Goal: Transaction & Acquisition: Purchase product/service

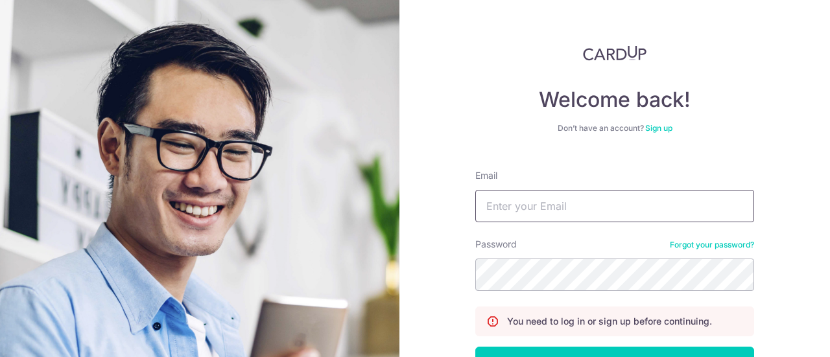
scroll to position [65, 0]
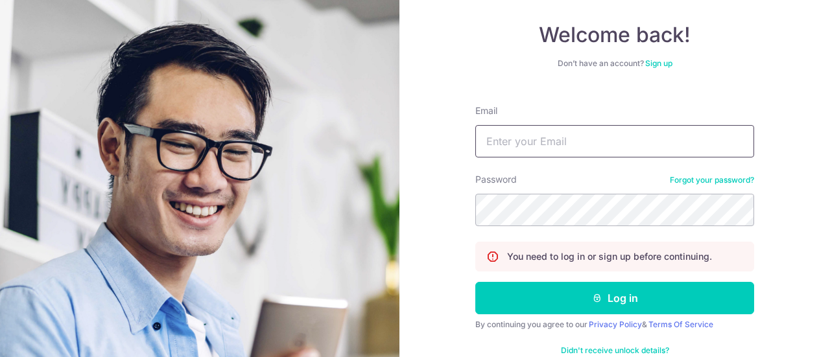
click at [558, 143] on input "Email" at bounding box center [615, 141] width 279 height 32
type input "[EMAIL_ADDRESS][DOMAIN_NAME]"
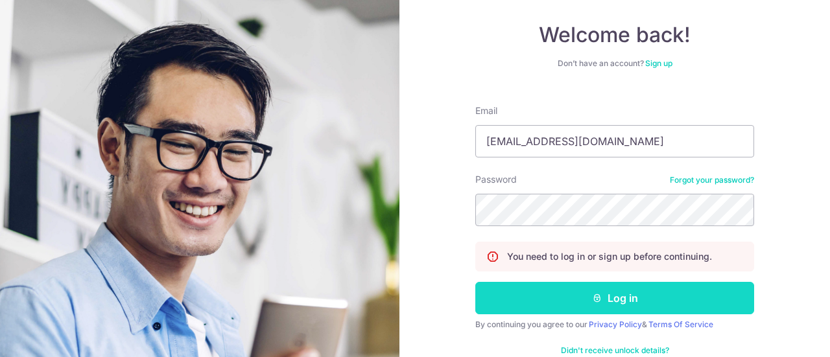
click at [594, 295] on icon "submit" at bounding box center [597, 298] width 10 height 10
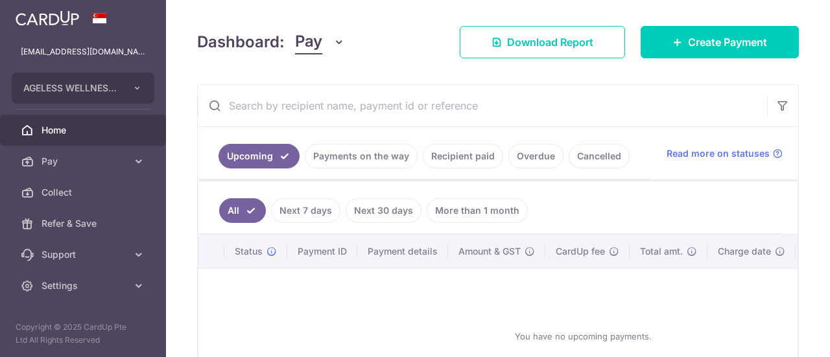
scroll to position [195, 0]
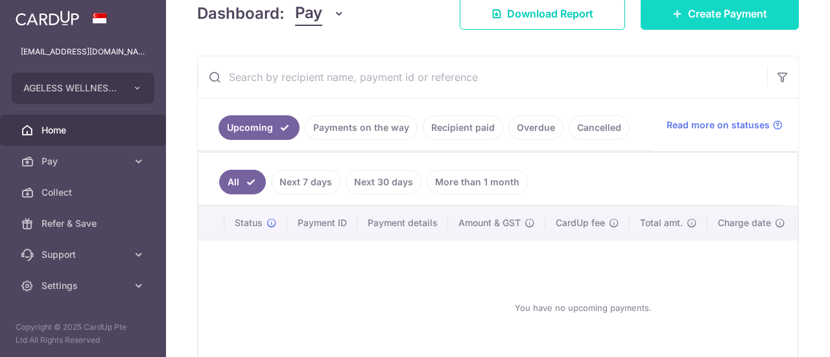
click at [697, 20] on span "Create Payment" at bounding box center [727, 14] width 79 height 16
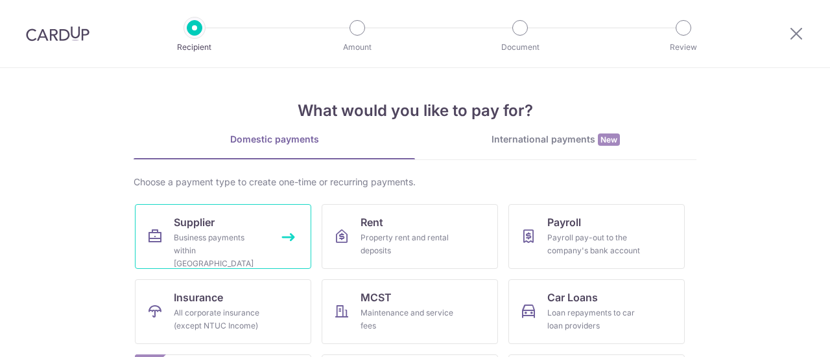
click at [208, 239] on div "Business payments within Singapore" at bounding box center [220, 251] width 93 height 39
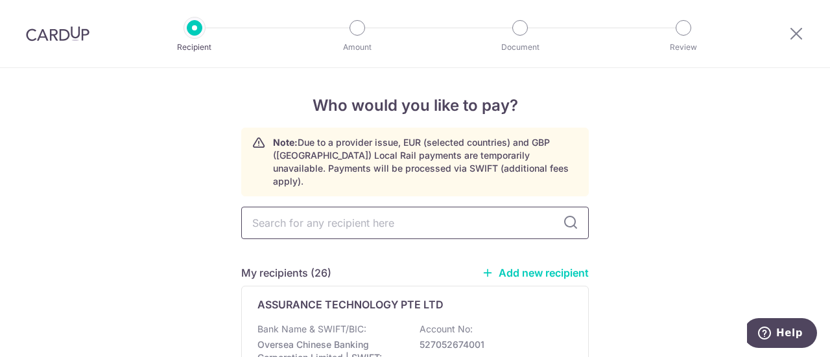
click at [308, 211] on input "text" at bounding box center [415, 223] width 348 height 32
type input "neo"
type input "neoasia"
click at [339, 297] on p "NEOASIA (S) PTE LTD" at bounding box center [312, 305] width 108 height 16
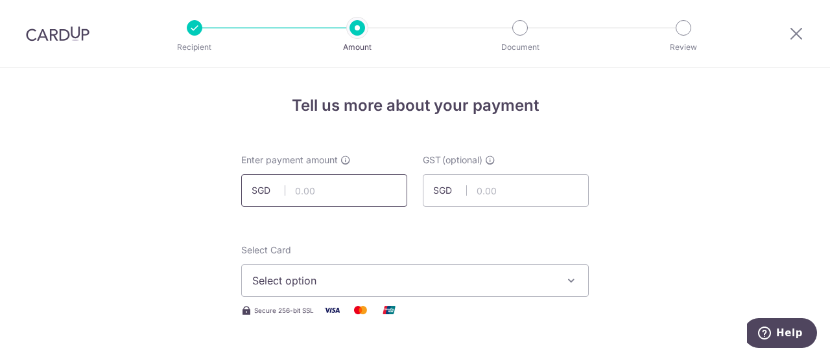
click at [375, 199] on input "text" at bounding box center [324, 191] width 166 height 32
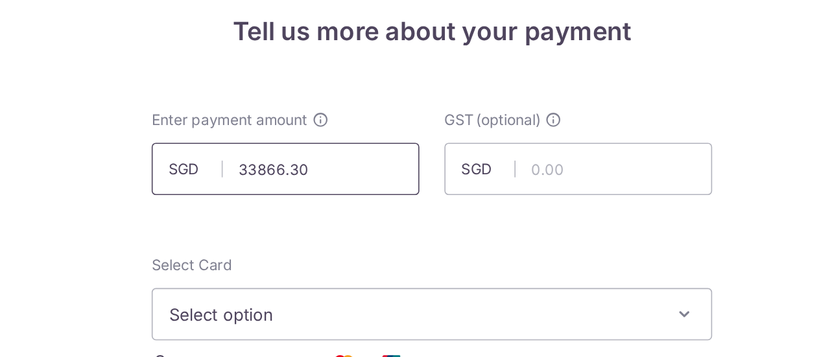
scroll to position [32, 0]
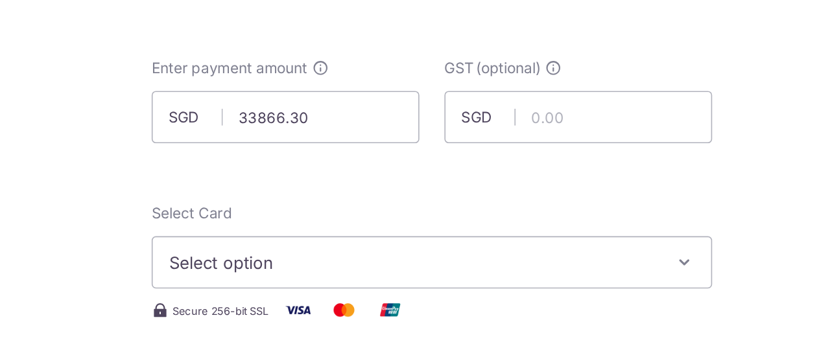
type input "33,866.30"
click at [382, 243] on span "Select option" at bounding box center [403, 249] width 302 height 16
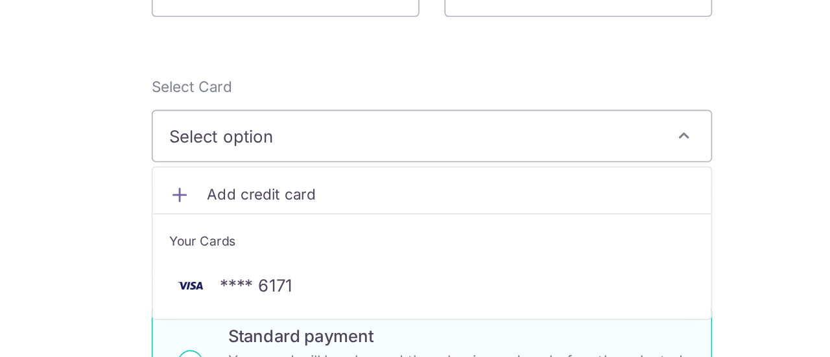
scroll to position [114, 0]
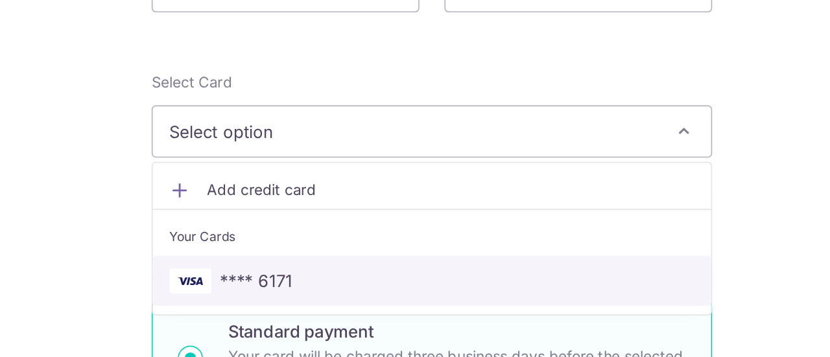
click at [373, 253] on span "**** 6171" at bounding box center [415, 260] width 326 height 16
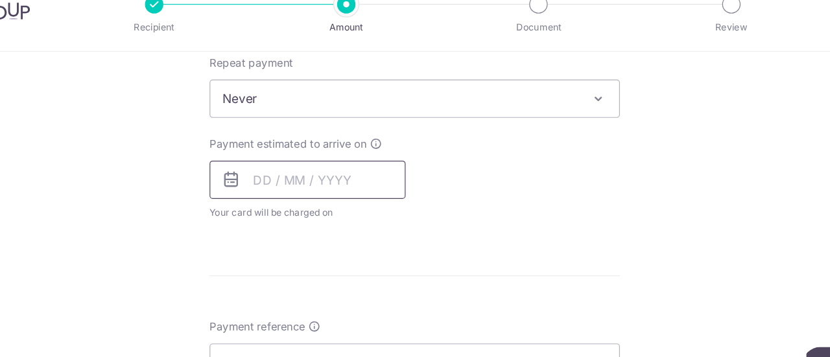
scroll to position [525, 0]
click at [360, 165] on input "text" at bounding box center [324, 176] width 166 height 32
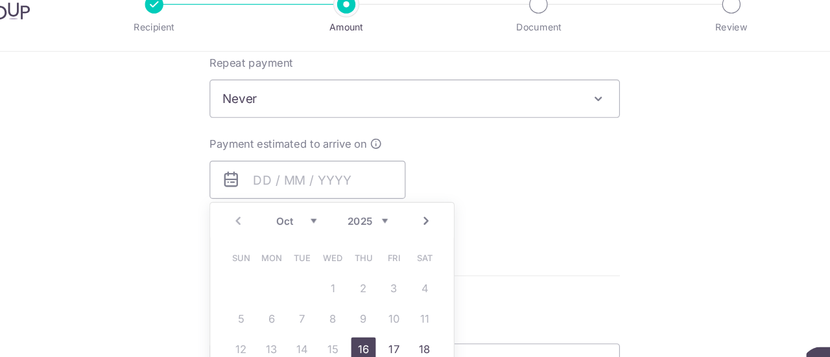
click at [372, 319] on link "16" at bounding box center [371, 320] width 21 height 21
type input "16/10/2025"
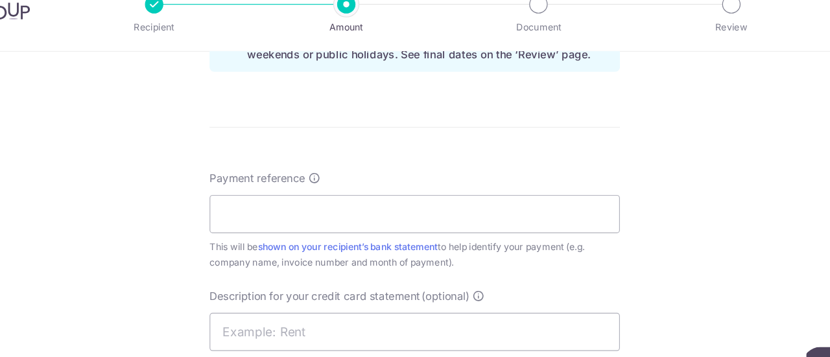
scroll to position [705, 0]
click at [359, 202] on input "Payment reference" at bounding box center [415, 205] width 348 height 32
type input "a"
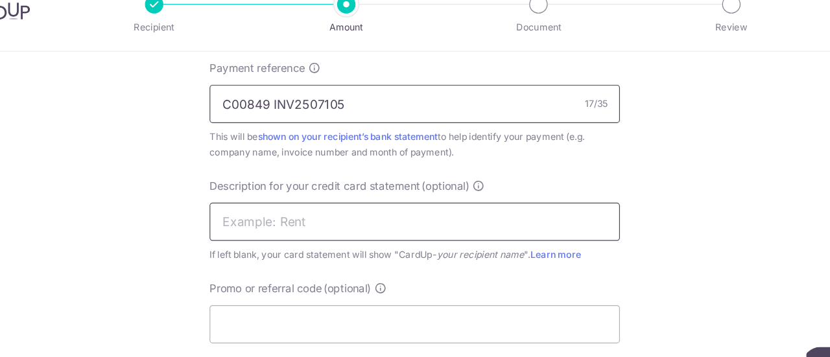
scroll to position [815, 0]
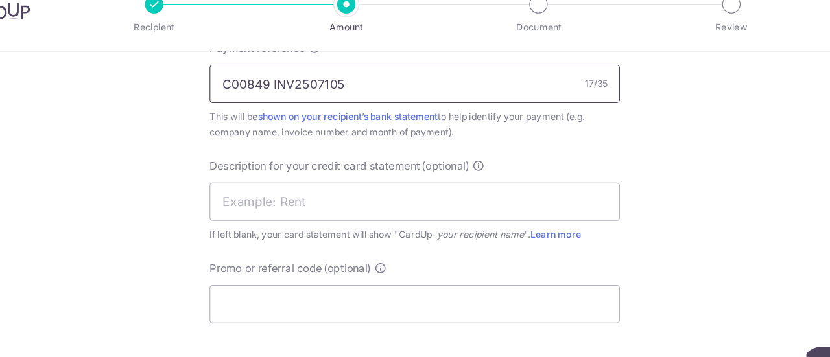
drag, startPoint x: 311, startPoint y: 93, endPoint x: 359, endPoint y: 95, distance: 48.7
click at [359, 95] on input "C00849 INV2507105" at bounding box center [415, 95] width 348 height 32
type input "C00849 INV2507105"
click at [336, 199] on input "text" at bounding box center [415, 195] width 348 height 32
paste input "2507105"
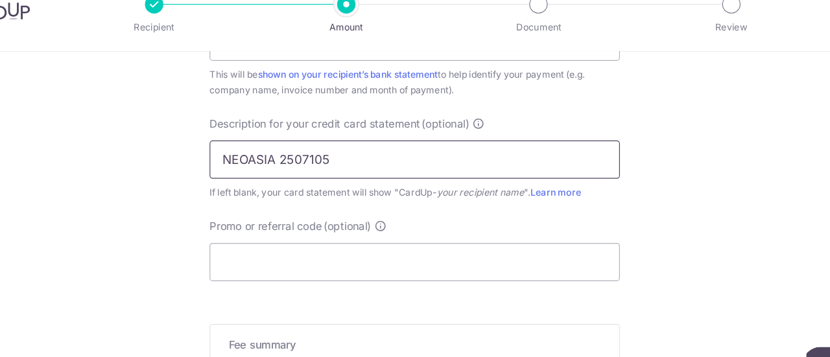
scroll to position [870, 0]
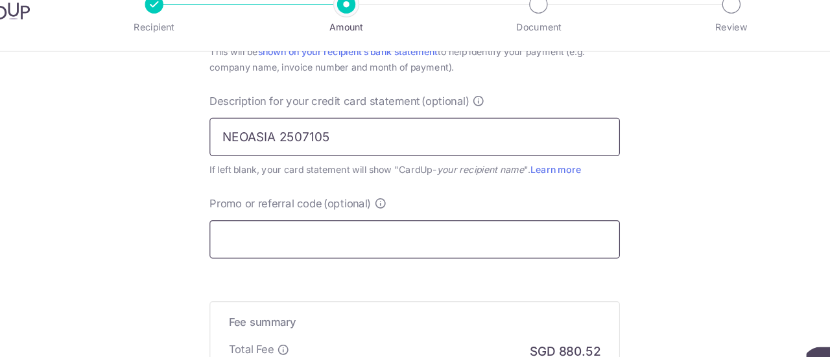
type input "NEOASIA 2507105"
click at [354, 215] on input "Promo or referral code (optional)" at bounding box center [415, 227] width 348 height 32
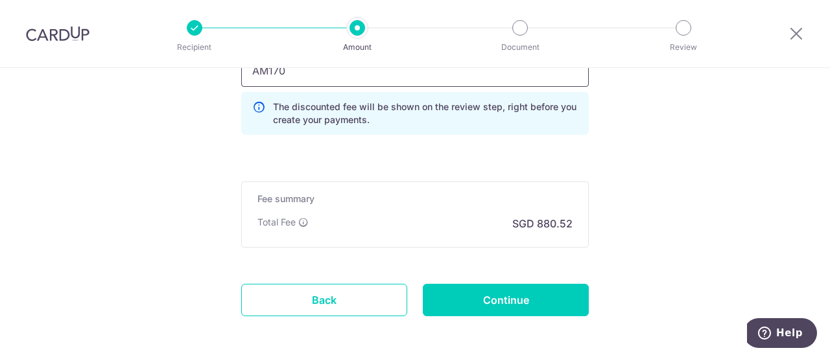
scroll to position [1079, 0]
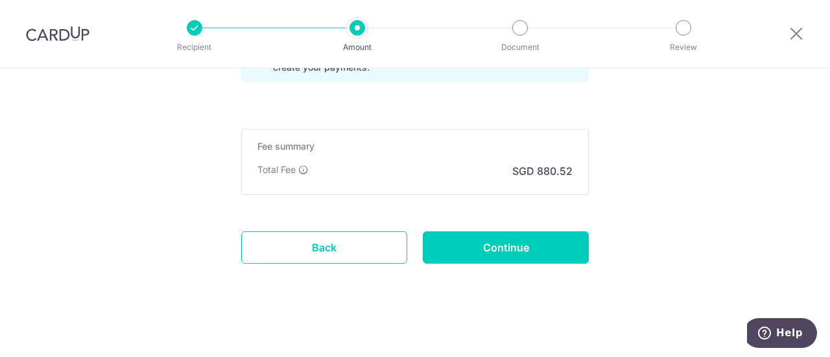
type input "AM170"
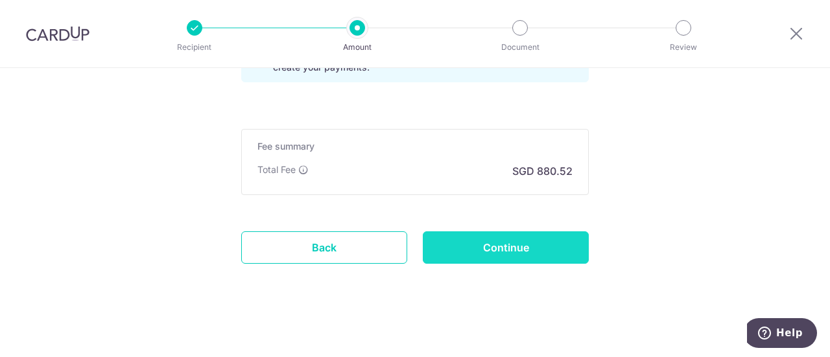
click at [499, 253] on input "Continue" at bounding box center [506, 248] width 166 height 32
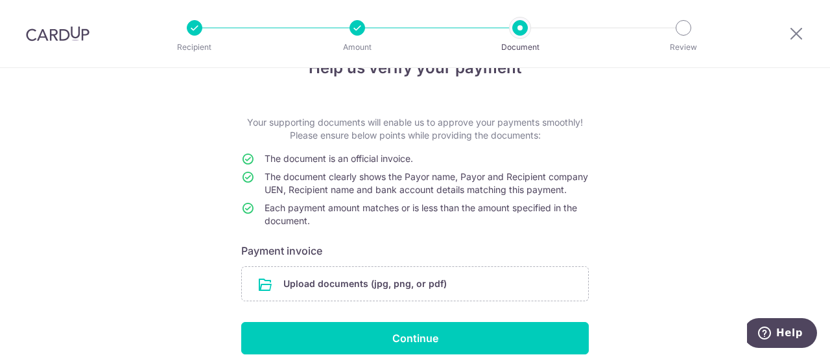
scroll to position [65, 0]
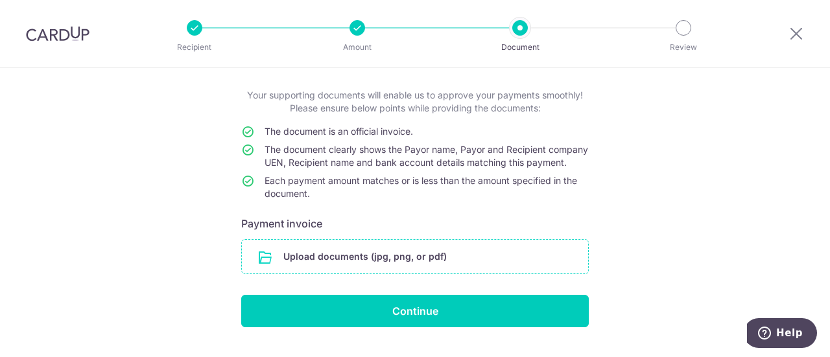
click at [388, 274] on input "file" at bounding box center [415, 257] width 346 height 34
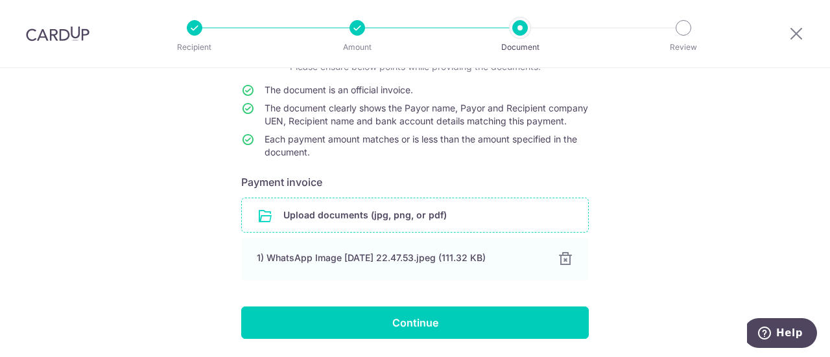
scroll to position [161, 0]
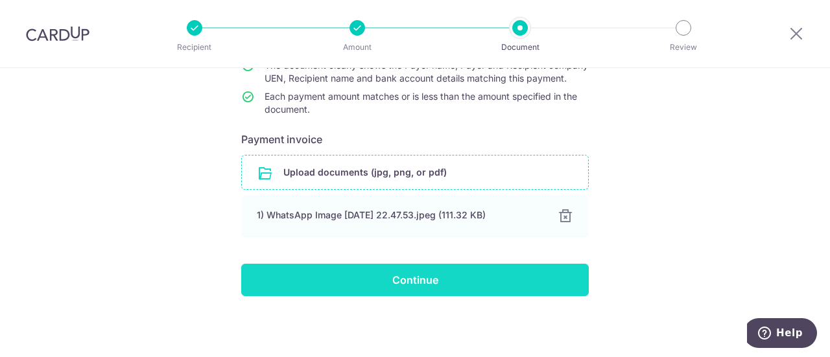
click at [436, 282] on input "Continue" at bounding box center [415, 280] width 348 height 32
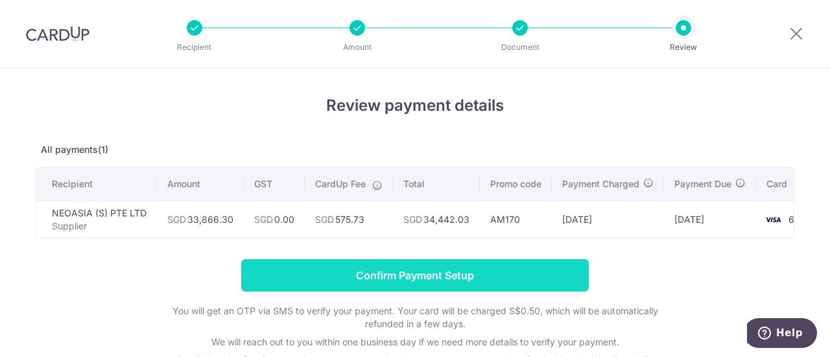
click at [496, 282] on input "Confirm Payment Setup" at bounding box center [415, 275] width 348 height 32
click at [457, 279] on input "Confirm Payment Setup" at bounding box center [415, 275] width 348 height 32
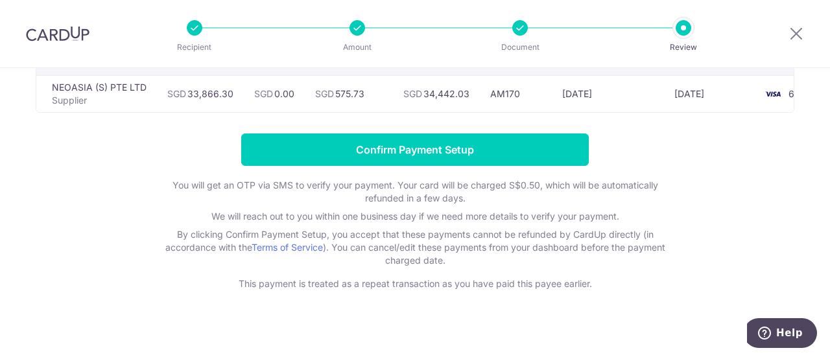
scroll to position [130, 0]
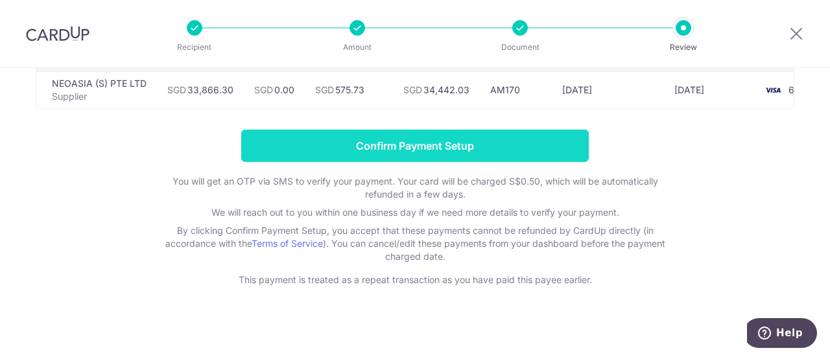
click at [408, 147] on input "Confirm Payment Setup" at bounding box center [415, 146] width 348 height 32
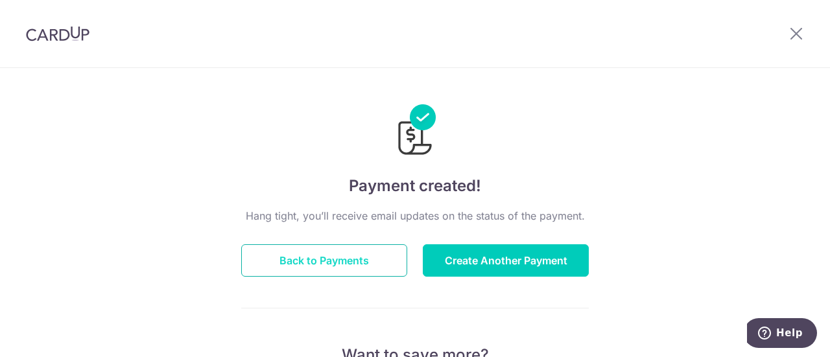
drag, startPoint x: 162, startPoint y: 11, endPoint x: 295, endPoint y: 270, distance: 291.0
click at [295, 270] on button "Back to Payments" at bounding box center [324, 261] width 166 height 32
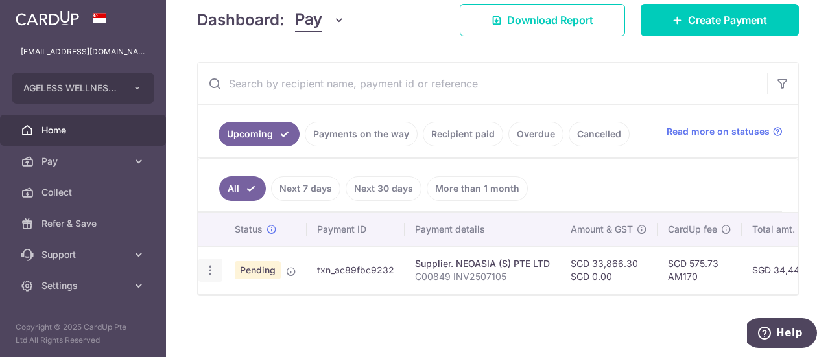
click at [208, 264] on icon "button" at bounding box center [211, 271] width 14 height 14
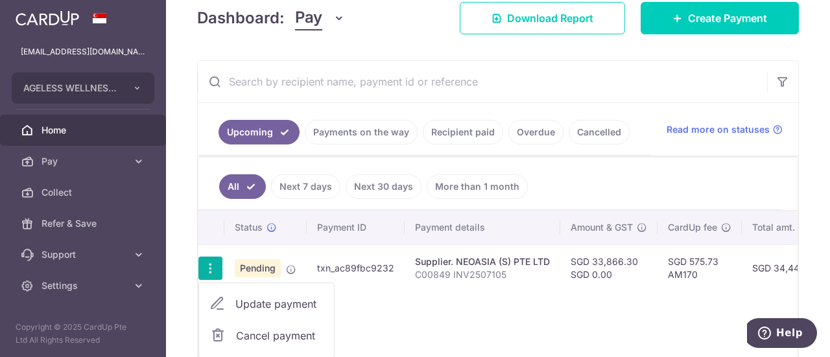
scroll to position [265, 0]
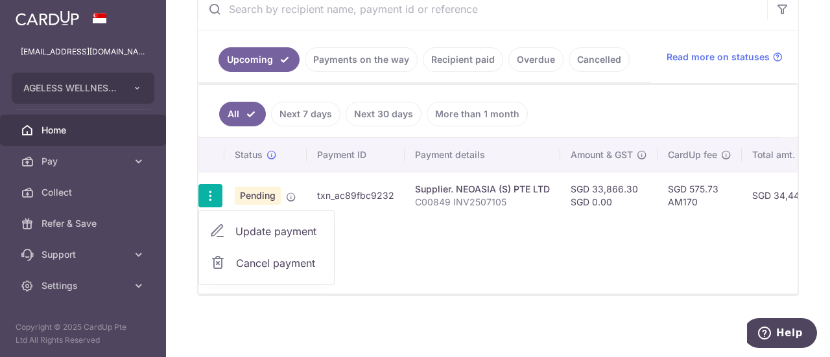
click at [462, 237] on div "Status Payment ID Payment details Amount & GST CardUp fee Total amt. Charge dat…" at bounding box center [498, 216] width 599 height 156
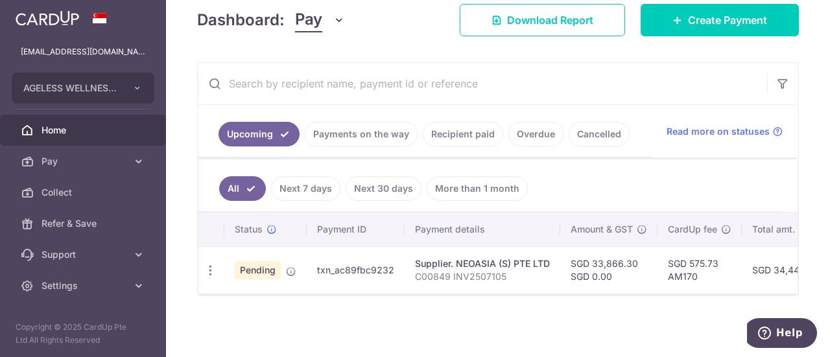
scroll to position [190, 0]
click at [213, 267] on icon "button" at bounding box center [211, 271] width 14 height 14
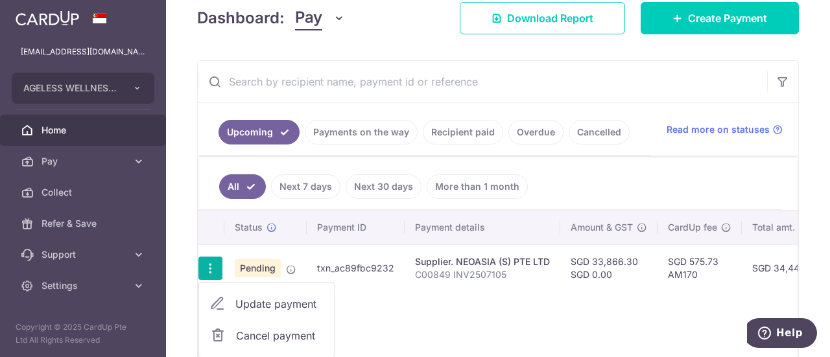
click at [490, 337] on div "Status Payment ID Payment details Amount & GST CardUp fee Total amt. Charge dat…" at bounding box center [498, 289] width 599 height 156
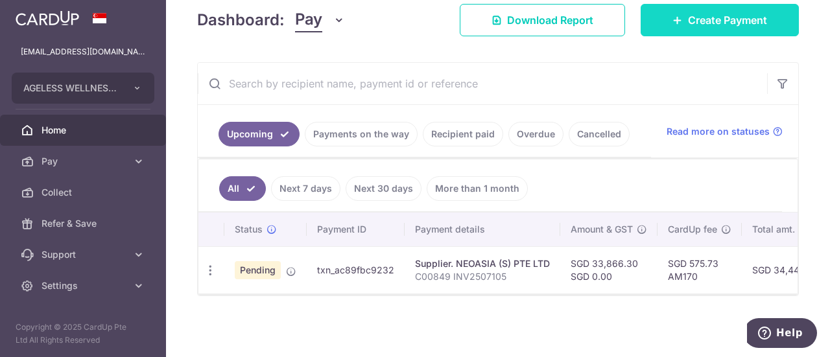
click at [746, 19] on span "Create Payment" at bounding box center [727, 20] width 79 height 16
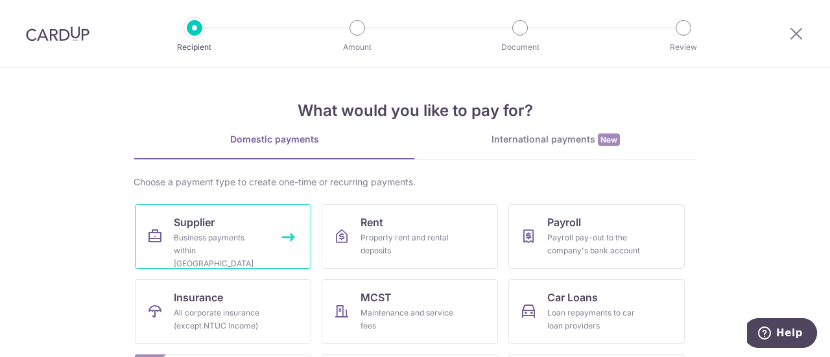
click at [223, 225] on link "Supplier Business payments within Singapore" at bounding box center [223, 236] width 176 height 65
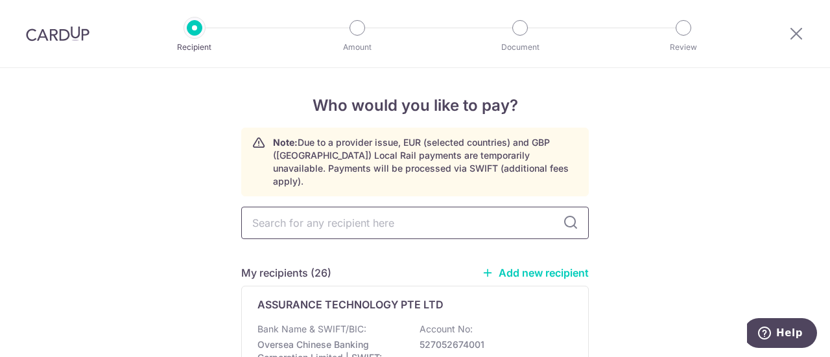
click at [376, 217] on input "text" at bounding box center [415, 223] width 348 height 32
type input "NEO"
type input "NEOASIA"
click at [388, 339] on p "UOB (United Overseas Bank) | SWIFT: [SWIFT_CODE]" at bounding box center [330, 352] width 145 height 26
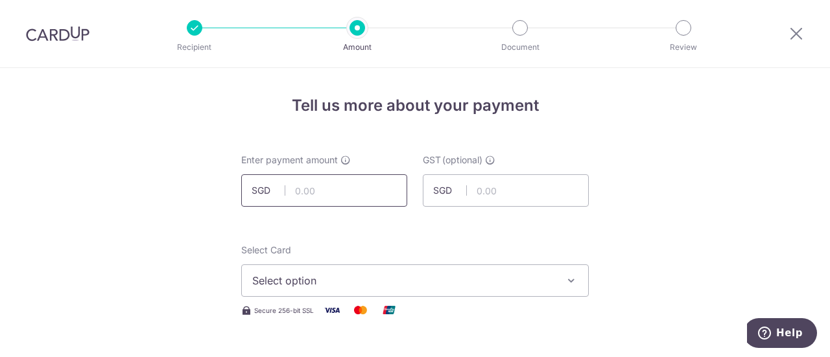
click at [356, 191] on input "text" at bounding box center [324, 191] width 166 height 32
type input "12,709.40"
click at [402, 247] on div "Select Card Select option Add credit card Your Cards **** 6171" at bounding box center [415, 270] width 348 height 53
click at [389, 281] on span "Select option" at bounding box center [403, 281] width 302 height 16
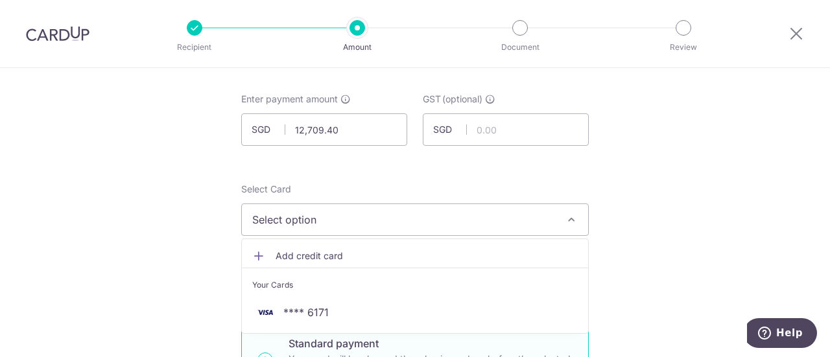
scroll to position [195, 0]
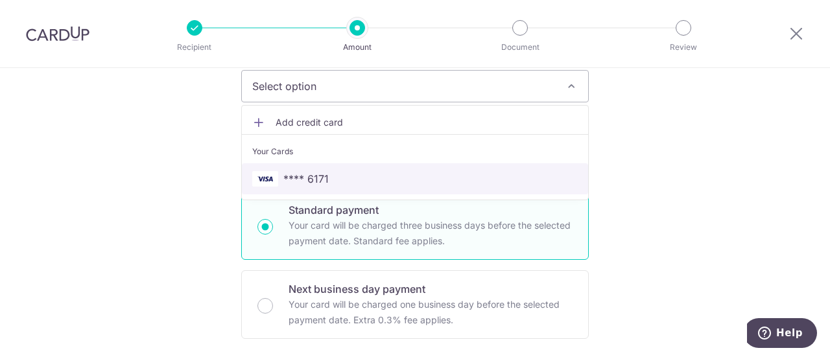
click at [371, 179] on span "**** 6171" at bounding box center [415, 179] width 326 height 16
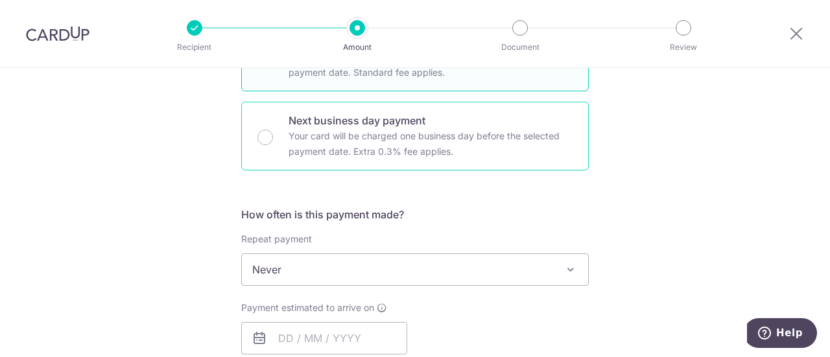
scroll to position [389, 0]
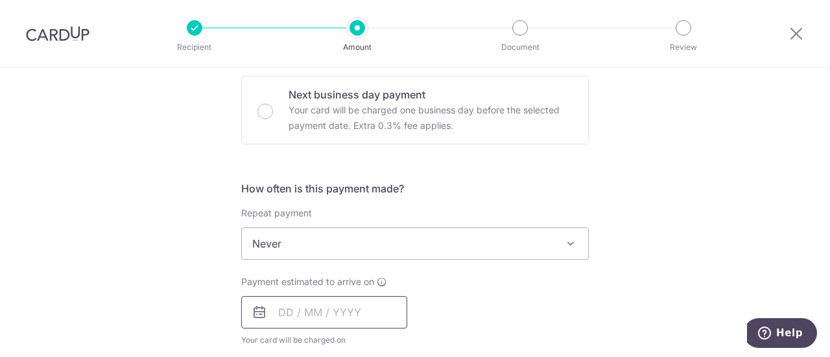
click at [368, 315] on input "text" at bounding box center [324, 312] width 166 height 32
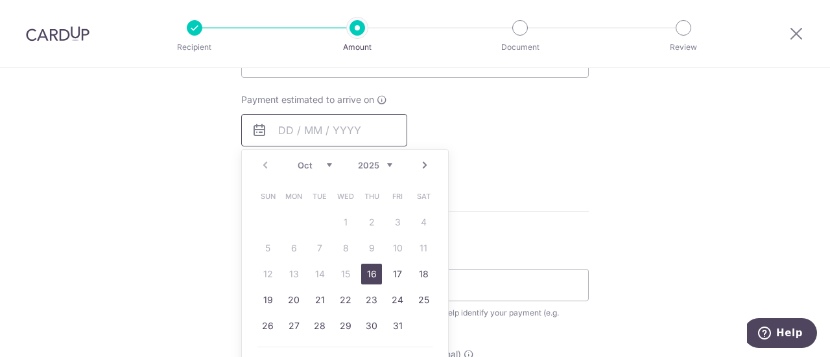
scroll to position [584, 0]
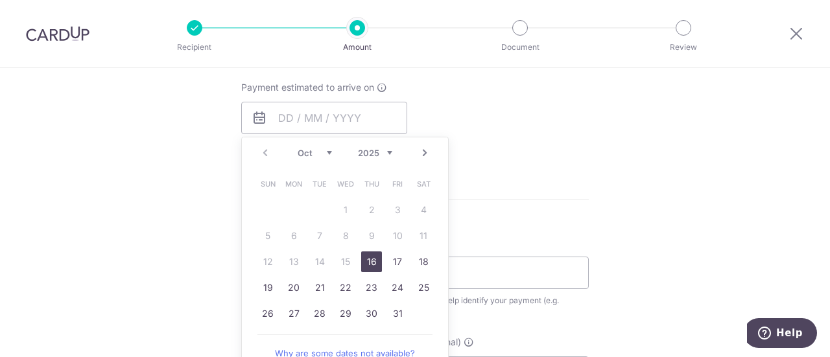
click at [368, 261] on link "16" at bounding box center [371, 262] width 21 height 21
type input "16/10/2025"
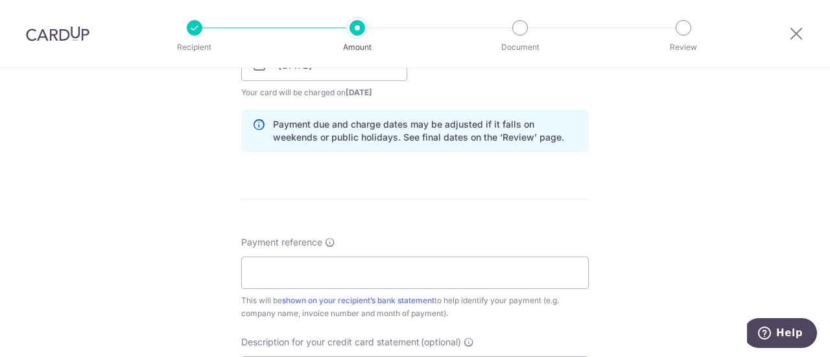
scroll to position [714, 0]
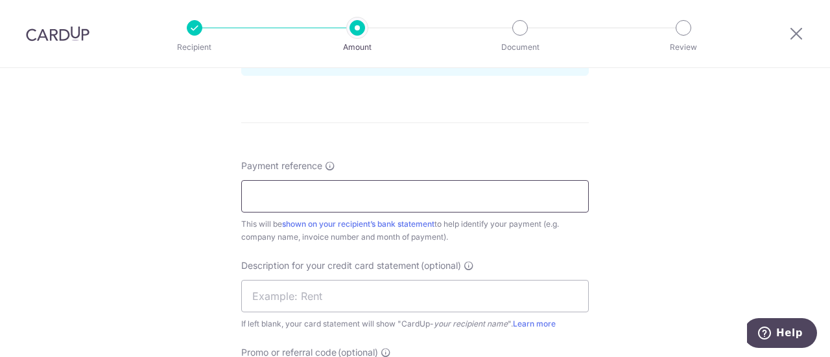
click at [409, 202] on input "Payment reference" at bounding box center [415, 196] width 348 height 32
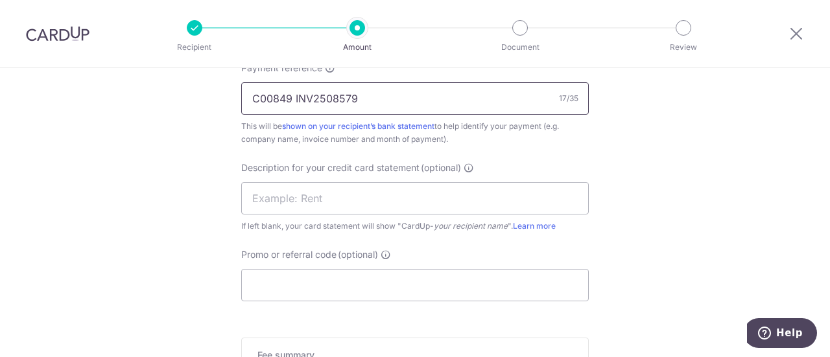
scroll to position [843, 0]
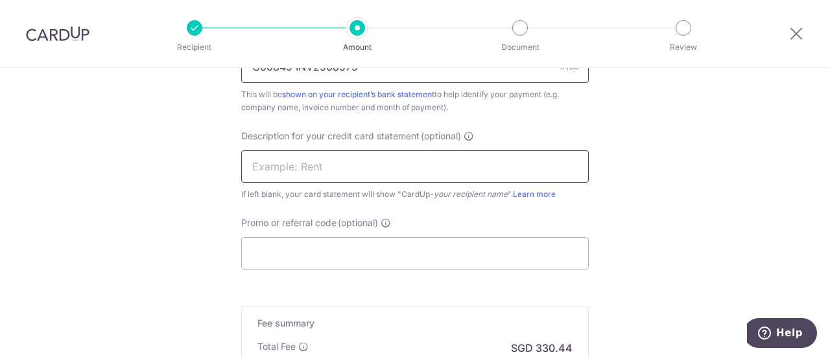
type input "C00849 INV2508579"
click at [374, 169] on input "text" at bounding box center [415, 167] width 348 height 32
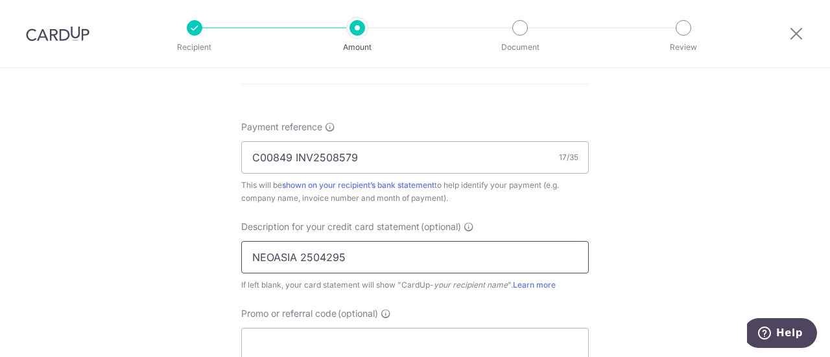
scroll to position [714, 0]
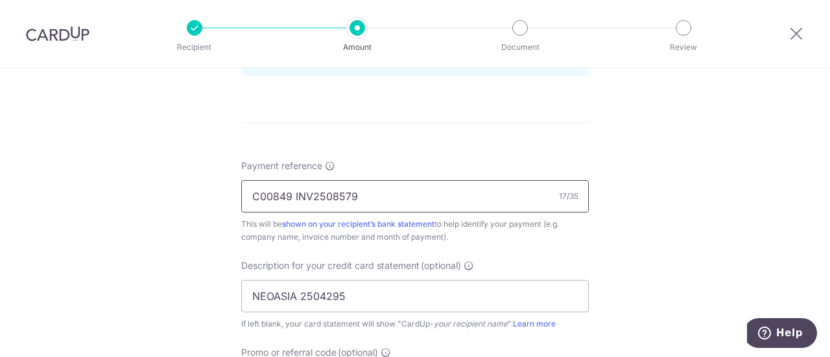
drag, startPoint x: 310, startPoint y: 193, endPoint x: 359, endPoint y: 192, distance: 48.7
click at [359, 192] on input "C00849 INV2508579" at bounding box center [415, 196] width 348 height 32
click at [358, 293] on input "NEOASIA 2504295" at bounding box center [415, 296] width 348 height 32
drag, startPoint x: 340, startPoint y: 295, endPoint x: 300, endPoint y: 296, distance: 40.2
click at [300, 296] on input "NEOASIA 2504295" at bounding box center [415, 296] width 348 height 32
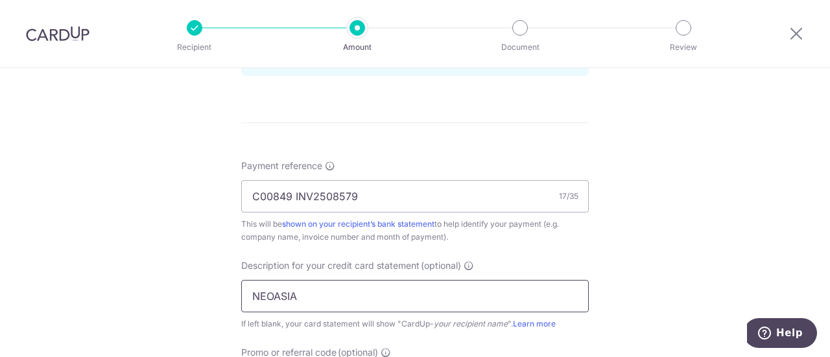
paste input "2508579"
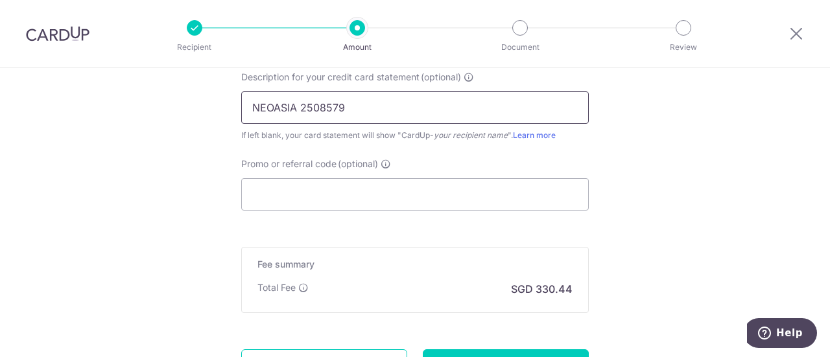
scroll to position [908, 0]
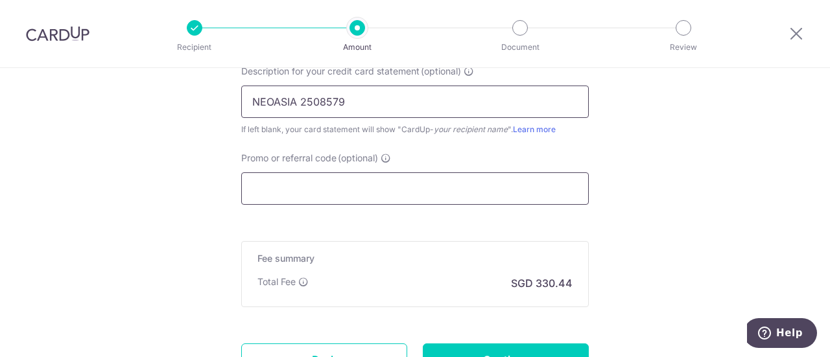
type input "NEOASIA 2508579"
click at [418, 189] on input "Promo or referral code (optional)" at bounding box center [415, 189] width 348 height 32
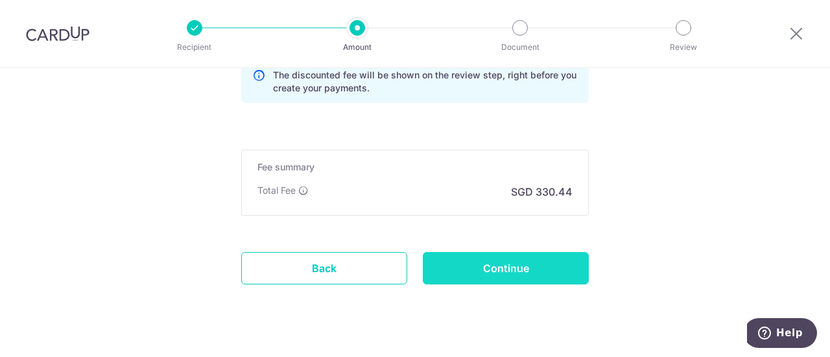
scroll to position [1079, 0]
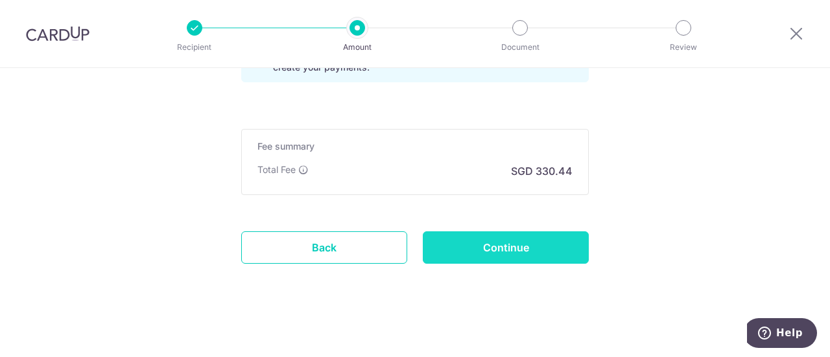
type input "AM170"
click at [494, 245] on input "Continue" at bounding box center [506, 248] width 166 height 32
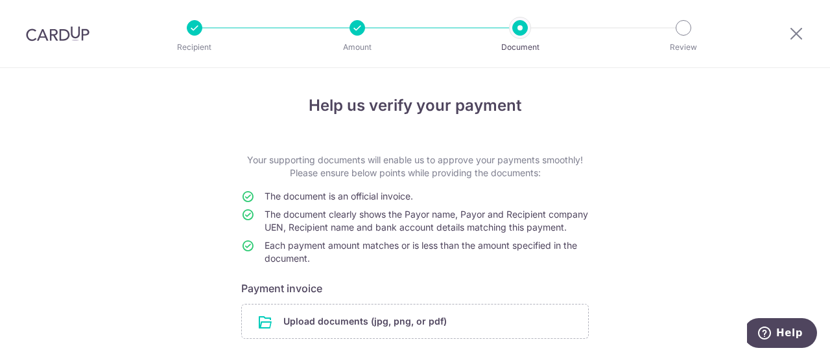
scroll to position [65, 0]
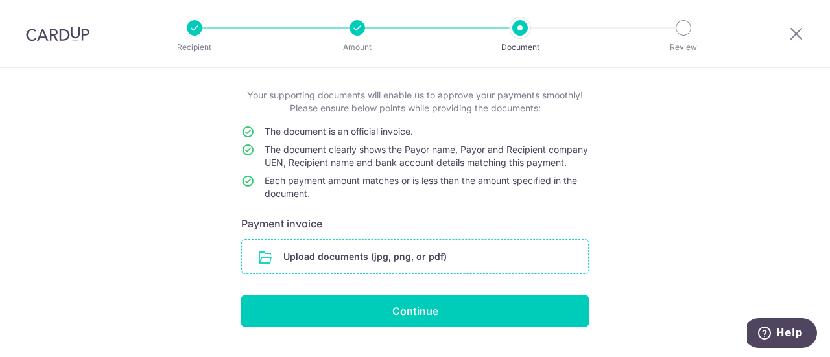
click at [418, 265] on input "file" at bounding box center [415, 257] width 346 height 34
click at [444, 272] on input "file" at bounding box center [415, 257] width 346 height 34
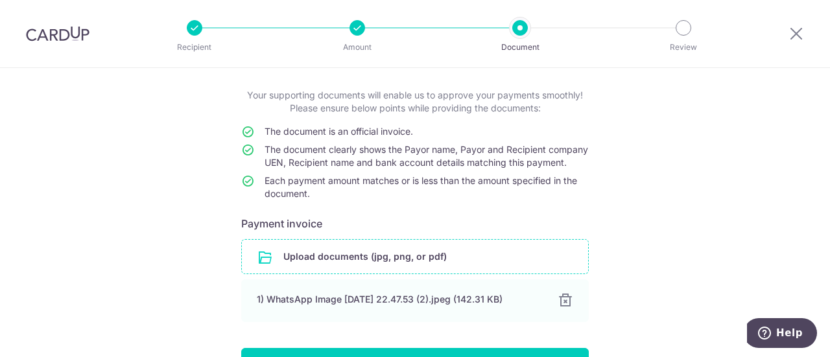
scroll to position [130, 0]
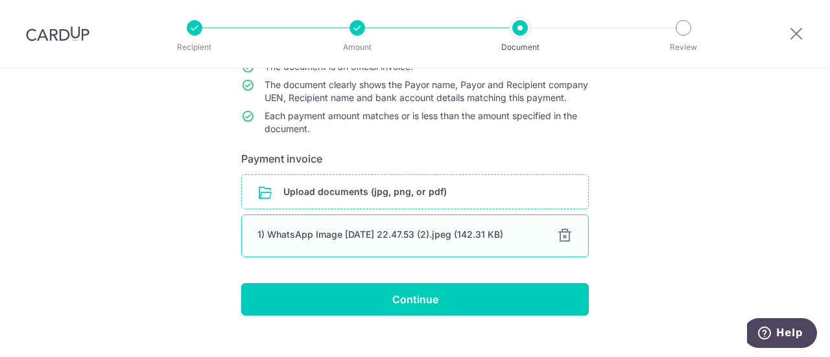
click at [422, 241] on div "1) WhatsApp Image [DATE] 22.47.53 (2).jpeg (142.31 KB)" at bounding box center [400, 234] width 284 height 13
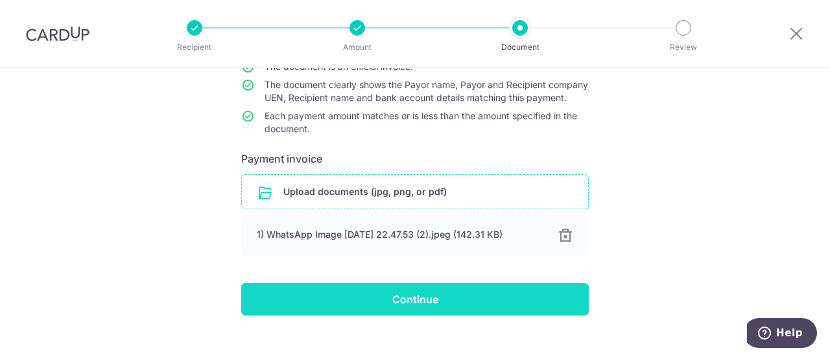
click at [434, 307] on input "Continue" at bounding box center [415, 299] width 348 height 32
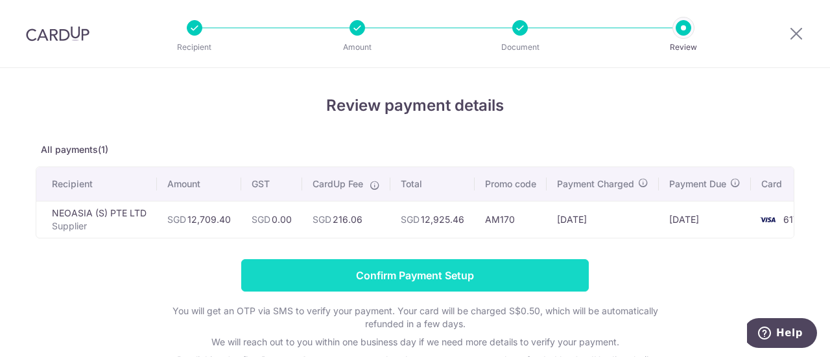
click at [435, 283] on input "Confirm Payment Setup" at bounding box center [415, 275] width 348 height 32
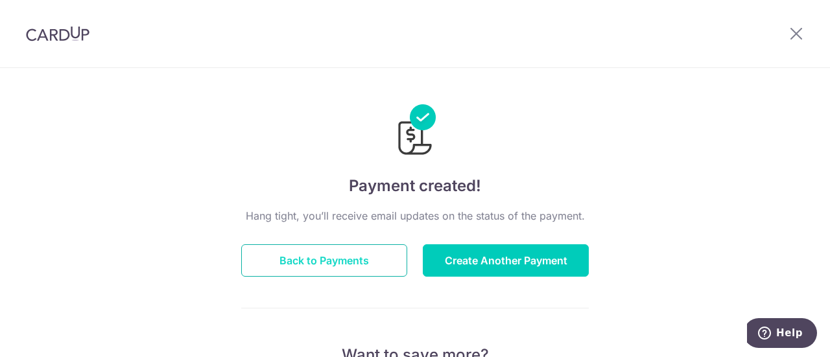
click at [339, 258] on button "Back to Payments" at bounding box center [324, 261] width 166 height 32
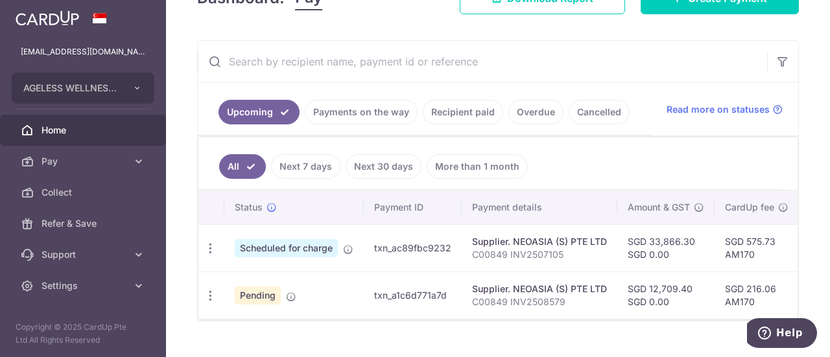
scroll to position [237, 0]
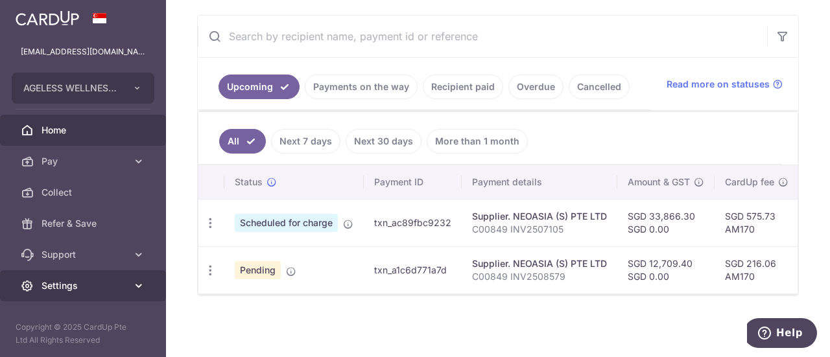
click at [76, 285] on span "Settings" at bounding box center [85, 286] width 86 height 13
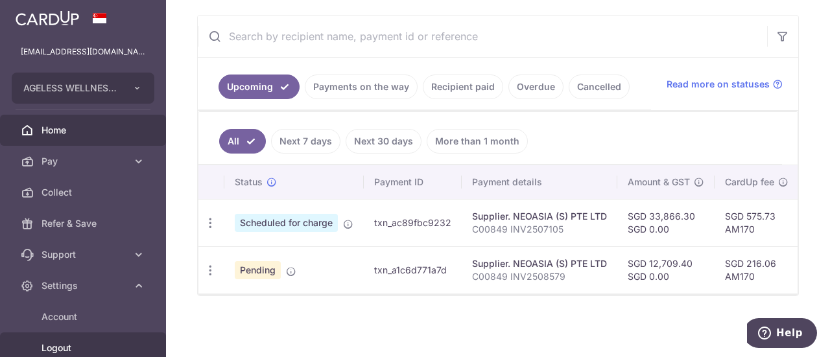
click at [67, 349] on span "Logout" at bounding box center [85, 348] width 86 height 13
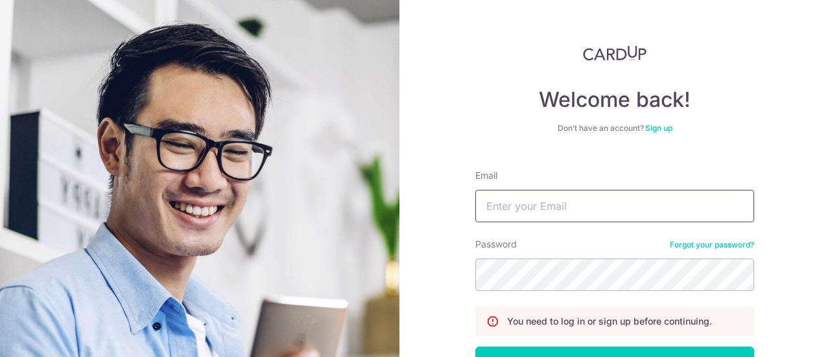
drag, startPoint x: 0, startPoint y: 0, endPoint x: 537, endPoint y: 211, distance: 576.7
click at [537, 211] on input "Email" at bounding box center [615, 206] width 279 height 32
type input "beegay58@gmail.com"
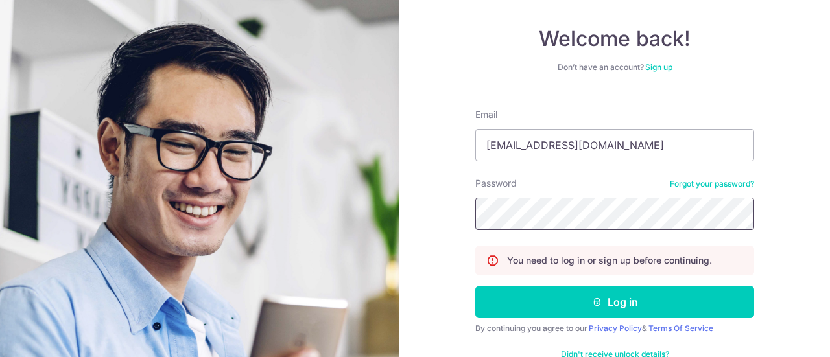
scroll to position [93, 0]
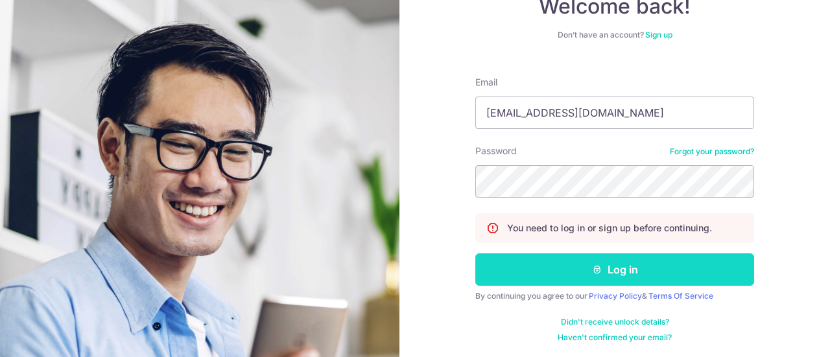
click at [579, 271] on button "Log in" at bounding box center [615, 270] width 279 height 32
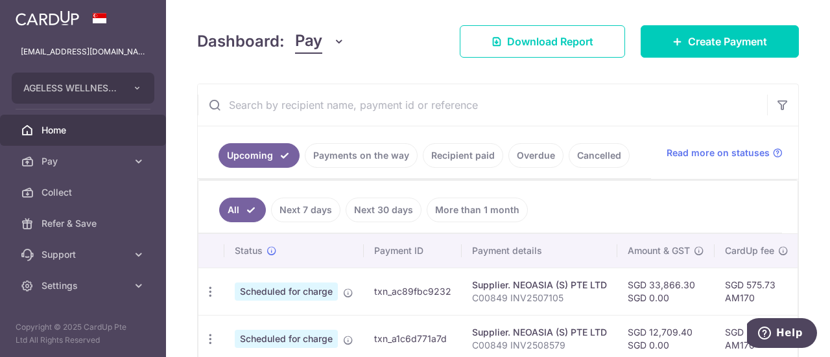
scroll to position [195, 0]
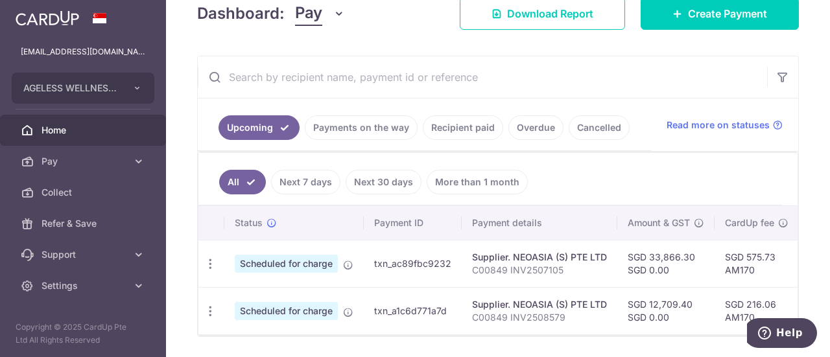
click at [474, 131] on link "Recipient paid" at bounding box center [463, 127] width 80 height 25
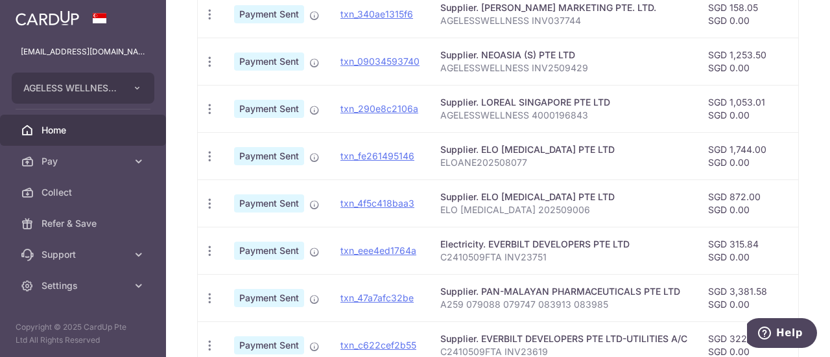
scroll to position [454, 0]
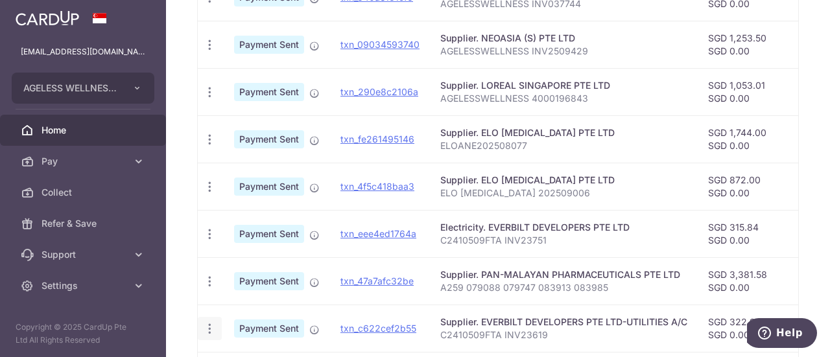
click at [207, 332] on div "PDF Receipt" at bounding box center [210, 329] width 24 height 24
click at [214, 326] on icon "button" at bounding box center [210, 329] width 14 height 14
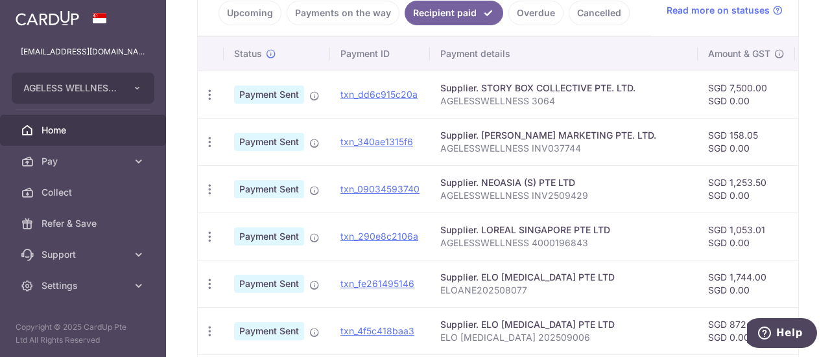
scroll to position [195, 0]
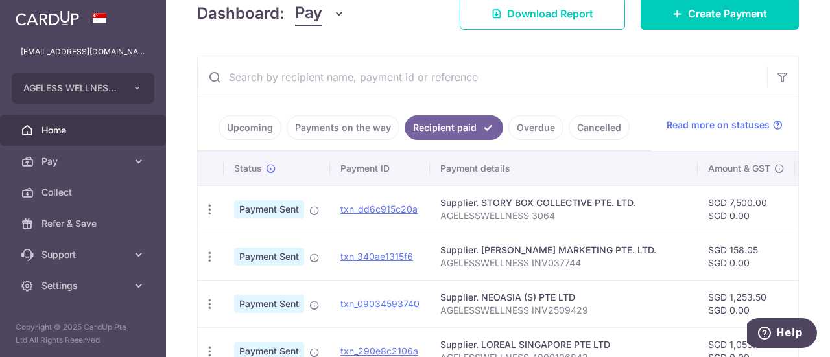
click at [346, 127] on link "Payments on the way" at bounding box center [343, 127] width 113 height 25
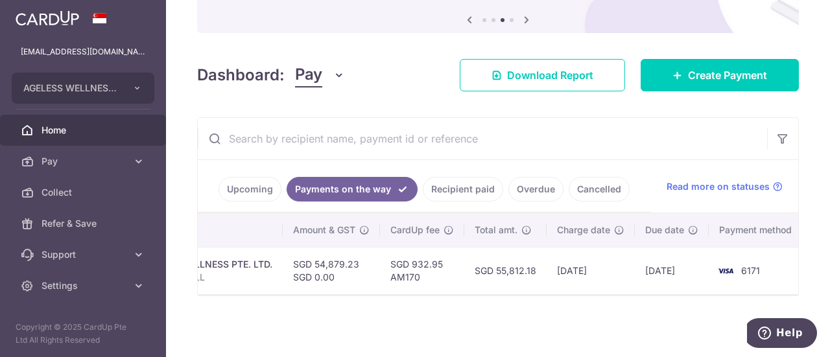
scroll to position [0, 359]
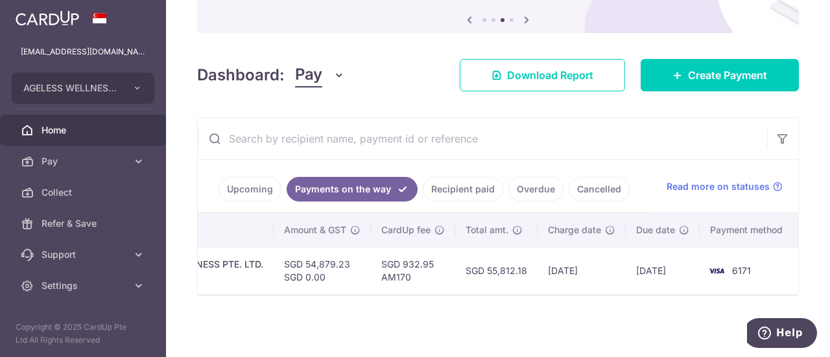
click at [468, 185] on link "Recipient paid" at bounding box center [463, 189] width 80 height 25
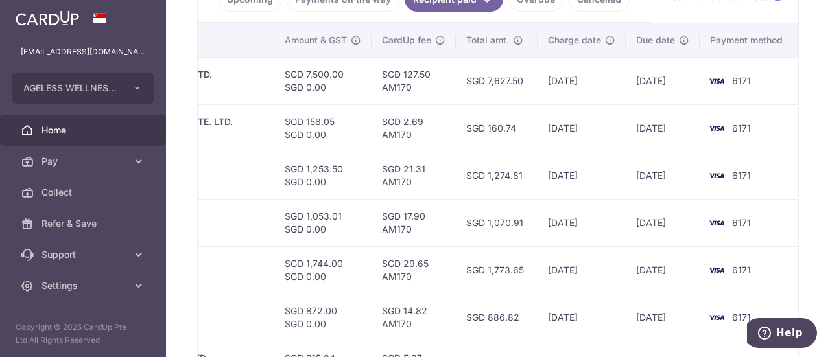
scroll to position [267, 0]
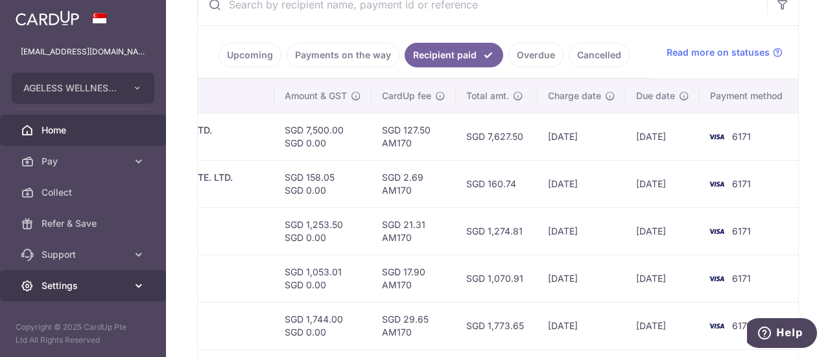
click at [72, 297] on link "Settings" at bounding box center [83, 286] width 166 height 31
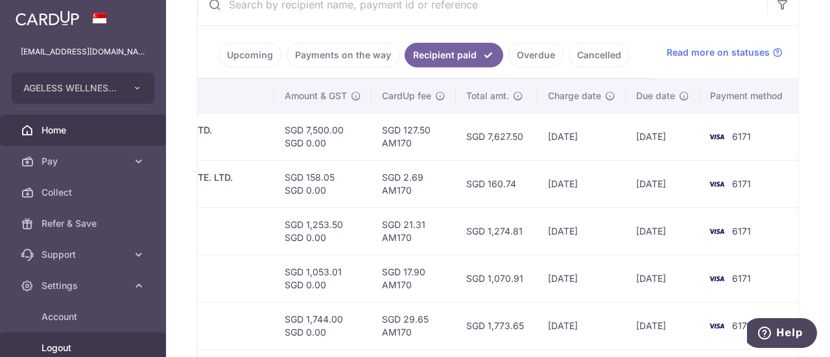
click at [84, 348] on span "Logout" at bounding box center [85, 348] width 86 height 13
